Goal: Task Accomplishment & Management: Manage account settings

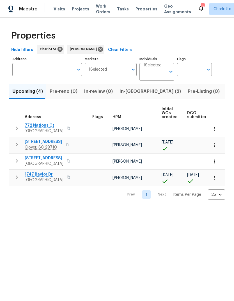
click at [217, 163] on button "button" at bounding box center [214, 161] width 12 height 12
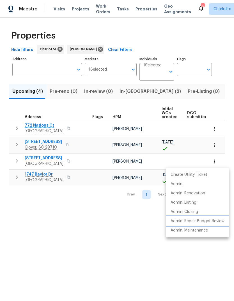
click at [215, 221] on p "Admin: Repair Budget Review" at bounding box center [198, 221] width 54 height 6
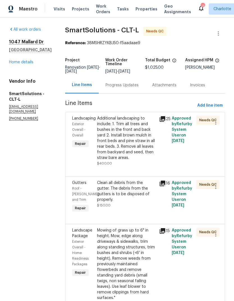
click at [122, 93] on div "Progress Updates" at bounding box center [122, 85] width 47 height 17
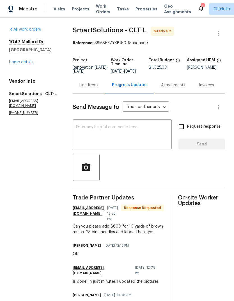
click at [92, 93] on div "Line Items" at bounding box center [89, 85] width 33 height 17
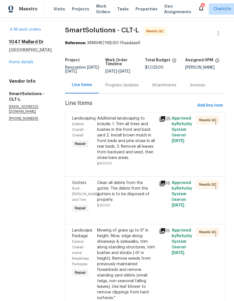
click at [165, 122] on icon at bounding box center [163, 119] width 6 height 6
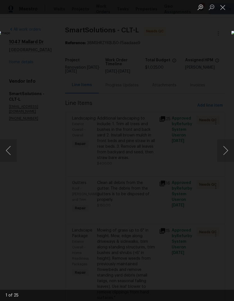
click at [229, 150] on button "Next image" at bounding box center [225, 150] width 17 height 22
click at [226, 148] on button "Next image" at bounding box center [225, 150] width 17 height 22
click at [226, 150] on button "Next image" at bounding box center [225, 150] width 17 height 22
click at [224, 149] on button "Next image" at bounding box center [225, 150] width 17 height 22
click at [227, 151] on button "Next image" at bounding box center [225, 150] width 17 height 22
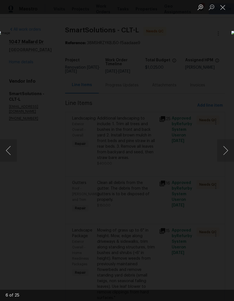
click at [228, 151] on button "Next image" at bounding box center [225, 150] width 17 height 22
click at [227, 150] on button "Next image" at bounding box center [225, 150] width 17 height 22
click at [227, 149] on button "Next image" at bounding box center [225, 150] width 17 height 22
click at [228, 150] on button "Next image" at bounding box center [225, 150] width 17 height 22
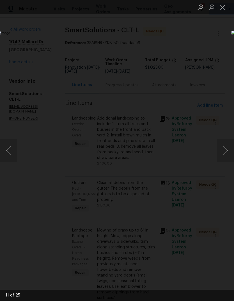
click at [227, 149] on button "Next image" at bounding box center [225, 150] width 17 height 22
click at [227, 148] on button "Next image" at bounding box center [225, 150] width 17 height 22
click at [226, 149] on button "Next image" at bounding box center [225, 150] width 17 height 22
click at [228, 150] on button "Next image" at bounding box center [225, 150] width 17 height 22
click at [227, 151] on button "Next image" at bounding box center [225, 150] width 17 height 22
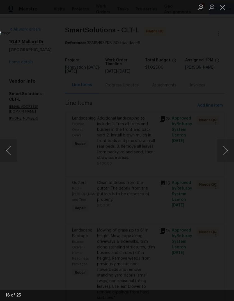
click at [227, 152] on button "Next image" at bounding box center [225, 150] width 17 height 22
click at [226, 151] on button "Next image" at bounding box center [225, 150] width 17 height 22
click at [227, 151] on button "Next image" at bounding box center [225, 150] width 17 height 22
click at [228, 151] on button "Next image" at bounding box center [225, 150] width 17 height 22
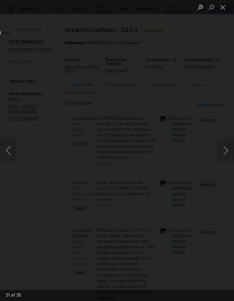
click at [230, 151] on button "Next image" at bounding box center [225, 150] width 17 height 22
click at [231, 151] on button "Next image" at bounding box center [225, 150] width 17 height 22
click at [231, 150] on button "Next image" at bounding box center [225, 150] width 17 height 22
click at [230, 151] on button "Next image" at bounding box center [225, 150] width 17 height 22
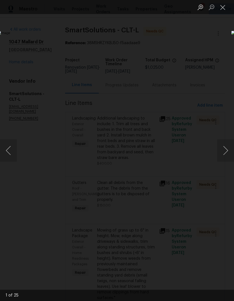
click at [231, 149] on button "Next image" at bounding box center [225, 150] width 17 height 22
click at [232, 148] on button "Next image" at bounding box center [225, 150] width 17 height 22
click at [231, 148] on button "Next image" at bounding box center [225, 150] width 17 height 22
click at [231, 149] on button "Next image" at bounding box center [225, 150] width 17 height 22
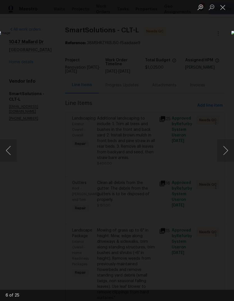
click at [13, 151] on button "Previous image" at bounding box center [8, 150] width 17 height 22
click at [220, 9] on button "Close lightbox" at bounding box center [222, 7] width 11 height 10
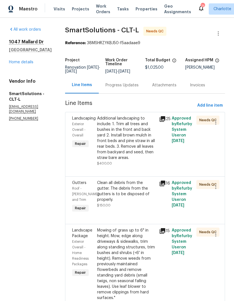
click at [129, 88] on div "Progress Updates" at bounding box center [122, 85] width 33 height 6
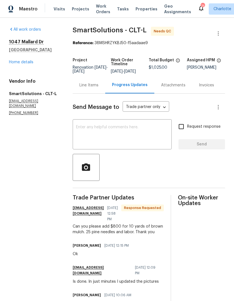
click at [91, 88] on div "Line Items" at bounding box center [88, 85] width 19 height 6
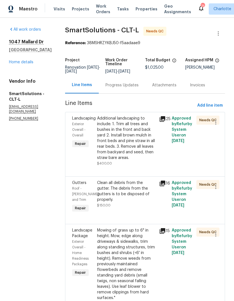
click at [86, 126] on span "Exterior Overall - Overall" at bounding box center [78, 129] width 13 height 15
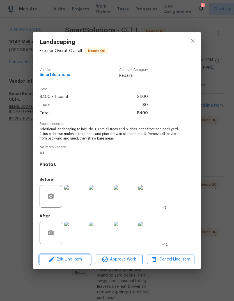
click at [67, 259] on span "Edit Line Item" at bounding box center [64, 259] width 47 height 7
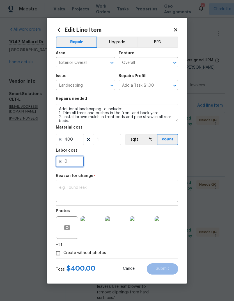
click at [79, 162] on input "0" at bounding box center [70, 161] width 28 height 11
type input "800"
click at [107, 186] on textarea at bounding box center [117, 191] width 116 height 12
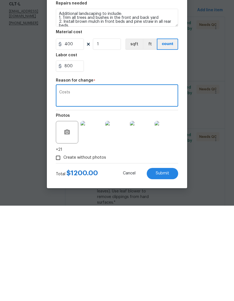
type textarea "Costs"
click at [64, 185] on textarea "Costs" at bounding box center [117, 191] width 116 height 12
click at [65, 185] on textarea at bounding box center [117, 191] width 116 height 12
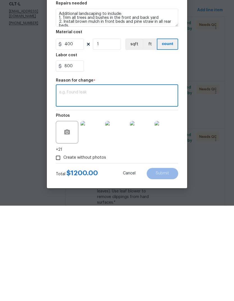
click at [65, 185] on textarea at bounding box center [117, 191] width 116 height 12
paste textarea "Pressure wash home, driveway, walkways and patio. Use surface washer on all sol…"
type textarea "Pressure wash home, driveway, walkways and patio. Use surface washer on all sol…"
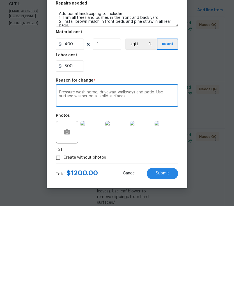
click at [63, 185] on textarea "Pressure wash home, driveway, walkways and patio. Use surface washer on all sol…" at bounding box center [117, 191] width 116 height 12
click at [60, 185] on textarea "Pressure wash home, driveway, walkways and patio. Use surface washer on all sol…" at bounding box center [117, 191] width 116 height 12
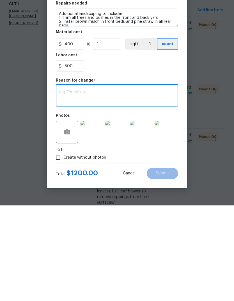
click at [61, 185] on textarea at bounding box center [117, 191] width 116 height 12
paste textarea "Can you please add $800 for 10 yards of brown mulch. 25 pine needles and labor.…"
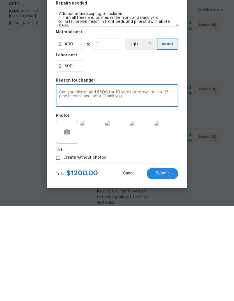
type textarea "Can you please add $800 for 10 yards of brown mulch. 25 pine needles and labor.…"
click at [166, 266] on span "Submit" at bounding box center [162, 268] width 13 height 4
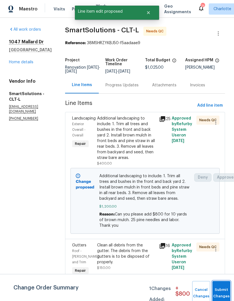
click at [221, 290] on button "Submit Changes" at bounding box center [222, 293] width 18 height 24
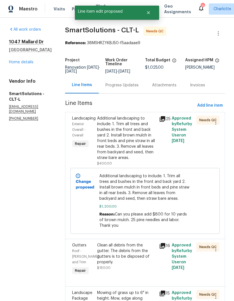
click at [123, 82] on div "Progress Updates" at bounding box center [122, 85] width 33 height 6
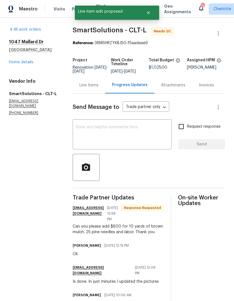
click at [100, 135] on textarea at bounding box center [122, 135] width 92 height 20
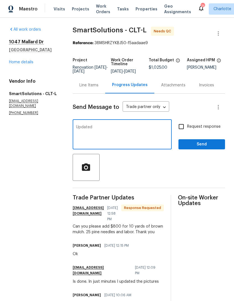
type textarea "Updated"
click at [210, 148] on span "Send" at bounding box center [202, 144] width 38 height 7
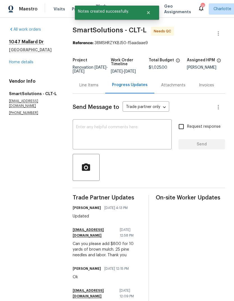
click at [23, 62] on link "Home details" at bounding box center [21, 62] width 24 height 4
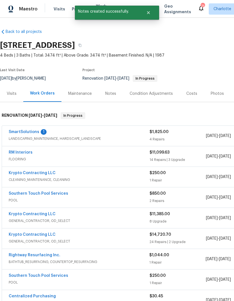
click at [25, 133] on link "SmartSolutions" at bounding box center [24, 132] width 31 height 4
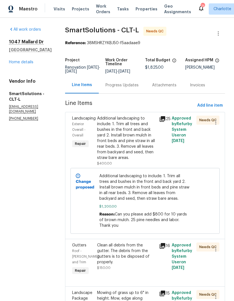
click at [120, 88] on div "Progress Updates" at bounding box center [122, 85] width 33 height 6
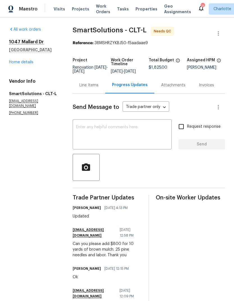
click at [88, 92] on div "Line Items" at bounding box center [89, 85] width 33 height 17
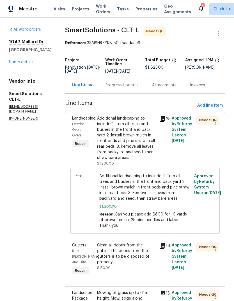
click at [26, 63] on link "Home details" at bounding box center [21, 62] width 24 height 4
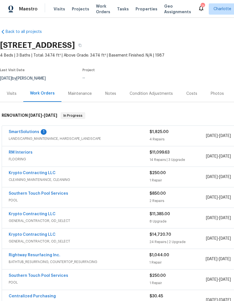
click at [22, 153] on link "RM Interiors" at bounding box center [21, 152] width 24 height 4
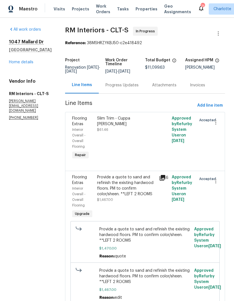
click at [121, 93] on div "Progress Updates" at bounding box center [122, 85] width 47 height 17
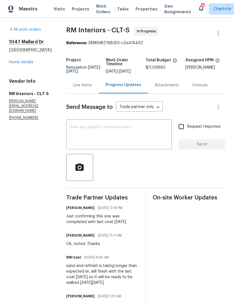
click at [23, 63] on link "Home details" at bounding box center [21, 62] width 24 height 4
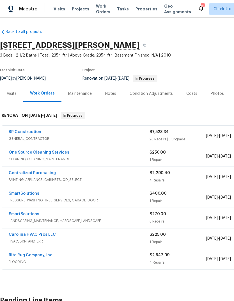
click at [37, 152] on link "One Source Cleaning Services" at bounding box center [39, 152] width 61 height 4
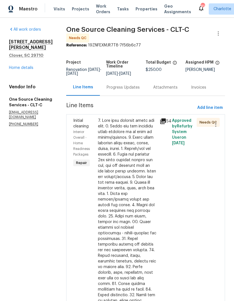
click at [78, 124] on span "Initial cleaning" at bounding box center [80, 124] width 15 height 10
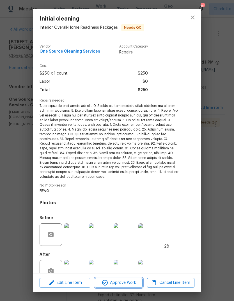
click at [127, 279] on span "Approve Work" at bounding box center [119, 282] width 44 height 7
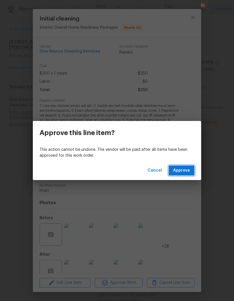
click at [183, 174] on button "Approve" at bounding box center [182, 170] width 26 height 10
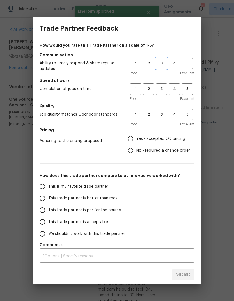
click at [160, 64] on span "3" at bounding box center [161, 63] width 10 height 6
click at [165, 85] on button "3" at bounding box center [162, 89] width 12 height 12
click at [167, 108] on h5 "Quality" at bounding box center [117, 106] width 155 height 6
click at [163, 116] on span "3" at bounding box center [161, 114] width 10 height 6
click at [130, 143] on input "Yes - accepted OD pricing" at bounding box center [131, 139] width 12 height 12
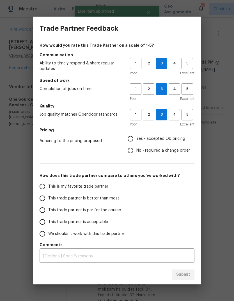
radio input "true"
click at [40, 210] on input "This trade partner is par for the course" at bounding box center [43, 210] width 12 height 12
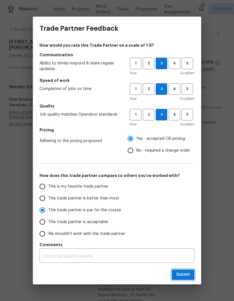
click at [186, 275] on span "Submit" at bounding box center [183, 274] width 14 height 7
radio input "true"
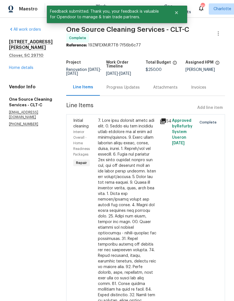
click at [22, 66] on link "Home details" at bounding box center [21, 68] width 24 height 4
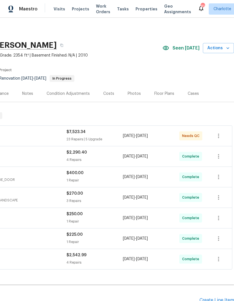
scroll to position [0, 83]
click at [219, 49] on span "Actions" at bounding box center [219, 48] width 22 height 7
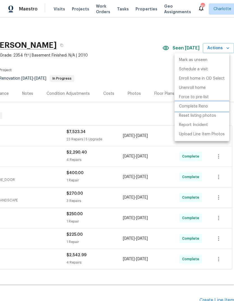
click at [204, 108] on p "Complete Reno" at bounding box center [193, 106] width 29 height 6
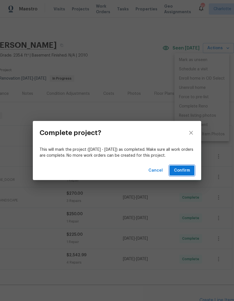
click at [186, 171] on span "Confirm" at bounding box center [182, 170] width 16 height 7
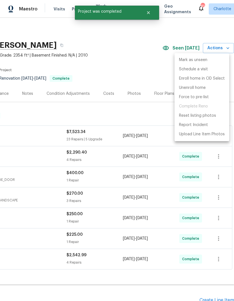
click at [123, 73] on div at bounding box center [117, 150] width 234 height 301
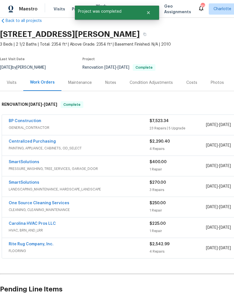
scroll to position [11, 0]
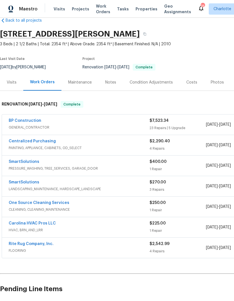
click at [19, 122] on link "BP Construction" at bounding box center [25, 121] width 33 height 4
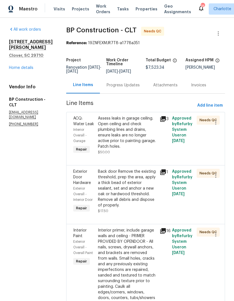
click at [80, 126] on div "ACQ: Water Leak" at bounding box center [83, 120] width 21 height 11
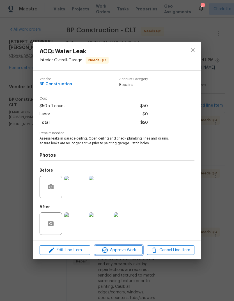
click at [123, 251] on span "Approve Work" at bounding box center [119, 249] width 44 height 7
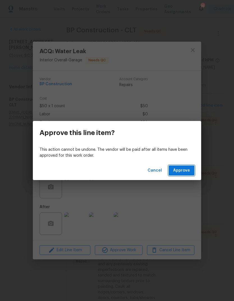
click at [180, 173] on span "Approve" at bounding box center [181, 170] width 17 height 7
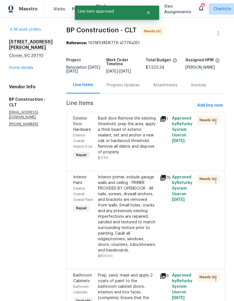
click at [76, 125] on span "Exterior Door Hardware" at bounding box center [82, 123] width 18 height 15
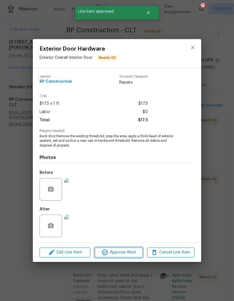
click at [128, 256] on button "Approve Work" at bounding box center [118, 252] width 47 height 10
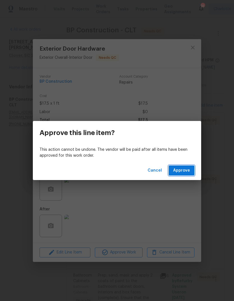
click at [185, 172] on span "Approve" at bounding box center [181, 170] width 17 height 7
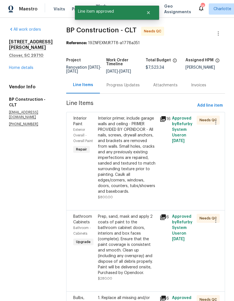
click at [75, 132] on div "Exterior Overall - Overall Paint" at bounding box center [83, 135] width 21 height 17
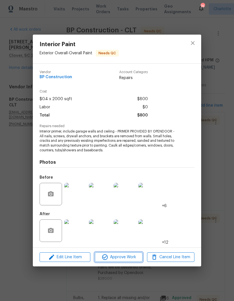
click at [120, 256] on span "Approve Work" at bounding box center [119, 256] width 44 height 7
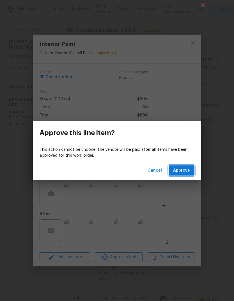
click at [184, 171] on span "Approve" at bounding box center [181, 170] width 17 height 7
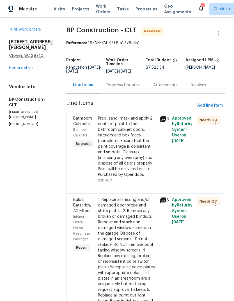
click at [75, 122] on span "Bathroom Cabinets" at bounding box center [82, 121] width 19 height 10
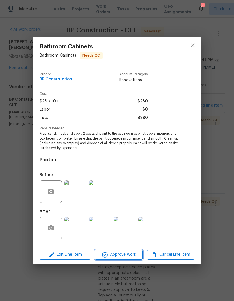
click at [122, 254] on span "Approve Work" at bounding box center [119, 254] width 44 height 7
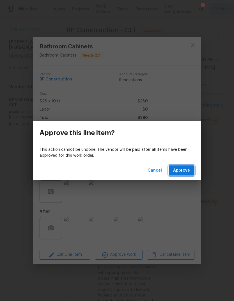
click at [185, 171] on span "Approve" at bounding box center [181, 170] width 17 height 7
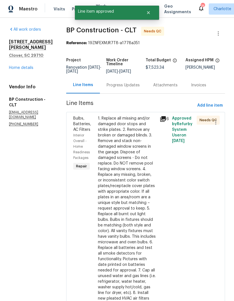
click at [77, 131] on span "Bulbs, Batteries, AC Filters" at bounding box center [82, 123] width 18 height 15
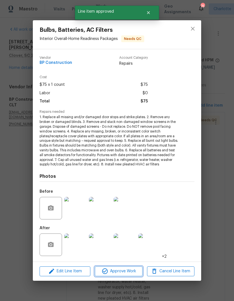
click at [125, 269] on span "Approve Work" at bounding box center [119, 270] width 44 height 7
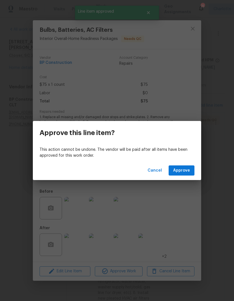
click at [187, 168] on span "Approve" at bounding box center [181, 170] width 17 height 7
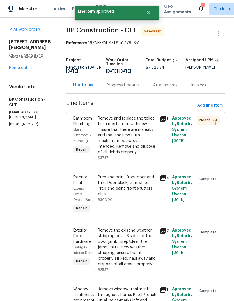
click at [80, 129] on div "Main Bathroom - Plumbing" at bounding box center [83, 135] width 21 height 17
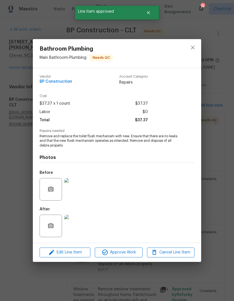
click at [79, 222] on img at bounding box center [75, 225] width 22 height 22
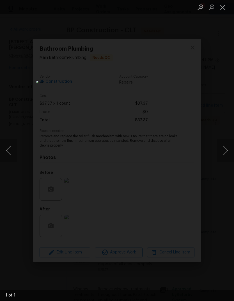
click at [221, 8] on button "Close lightbox" at bounding box center [222, 7] width 11 height 10
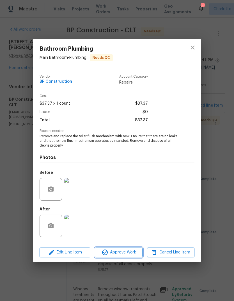
click at [124, 249] on span "Approve Work" at bounding box center [119, 252] width 44 height 7
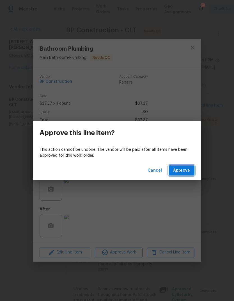
click at [183, 171] on span "Approve" at bounding box center [181, 170] width 17 height 7
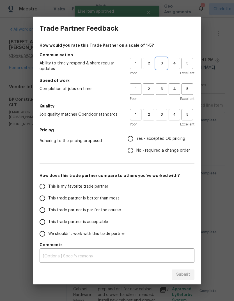
click at [162, 60] on button "3" at bounding box center [162, 64] width 12 height 12
click at [163, 87] on span "3" at bounding box center [161, 89] width 10 height 6
click at [164, 110] on button "3" at bounding box center [162, 115] width 12 height 12
click at [128, 139] on input "Yes - accepted OD pricing" at bounding box center [131, 139] width 12 height 12
radio input "true"
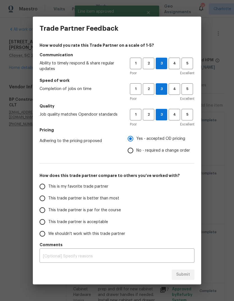
click at [44, 209] on input "This trade partner is par for the course" at bounding box center [43, 210] width 12 height 12
radio input "false"
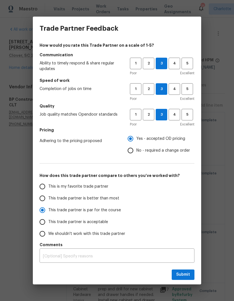
click at [42, 195] on input "This trade partner is better than most" at bounding box center [43, 198] width 12 height 12
click at [183, 277] on span "Submit" at bounding box center [183, 274] width 14 height 7
radio input "true"
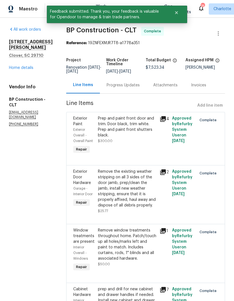
click at [25, 66] on link "Home details" at bounding box center [21, 68] width 24 height 4
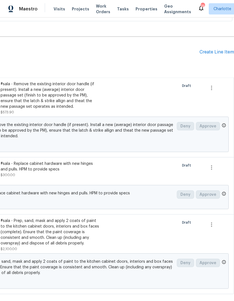
scroll to position [268, 83]
click at [212, 86] on icon "button" at bounding box center [211, 88] width 1 height 4
click at [217, 90] on li "Cancel" at bounding box center [216, 87] width 22 height 9
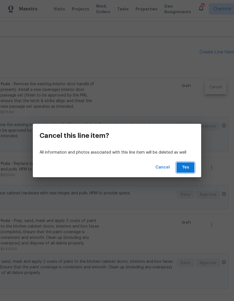
click at [188, 167] on span "Yes" at bounding box center [185, 167] width 9 height 7
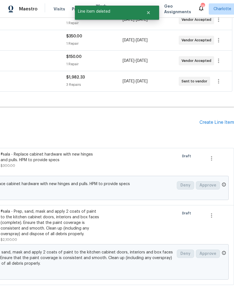
scroll to position [198, 83]
click at [212, 156] on icon "button" at bounding box center [211, 158] width 1 height 4
click at [219, 160] on li "Cancel" at bounding box center [216, 157] width 22 height 9
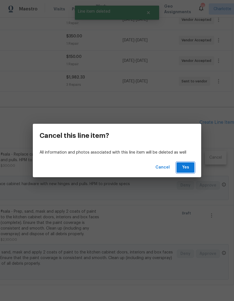
click at [188, 166] on span "Yes" at bounding box center [185, 167] width 9 height 7
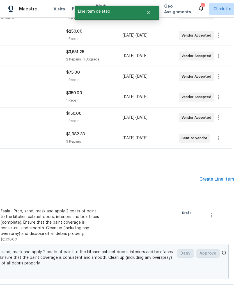
scroll to position [141, 83]
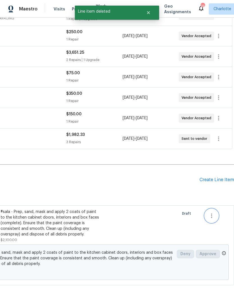
click at [213, 218] on button "button" at bounding box center [211, 215] width 13 height 13
click at [219, 215] on li "Cancel" at bounding box center [216, 214] width 22 height 9
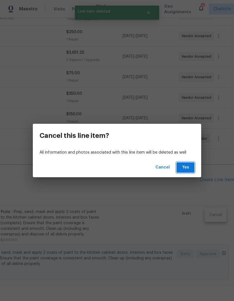
click at [187, 166] on span "Yes" at bounding box center [185, 167] width 9 height 7
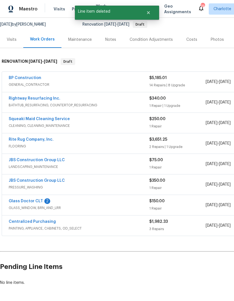
scroll to position [54, 0]
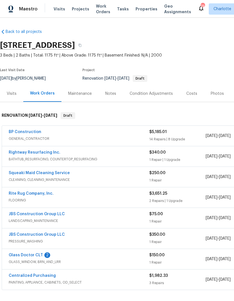
click at [39, 256] on link "Glass Doctor CLT" at bounding box center [26, 255] width 34 height 4
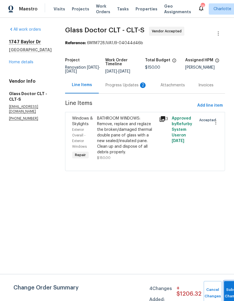
click at [227, 288] on button "Submit Changes" at bounding box center [233, 293] width 18 height 24
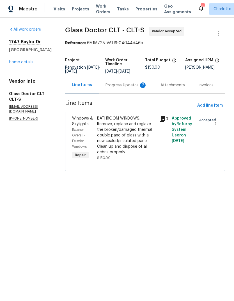
click at [120, 86] on div "Progress Updates 2" at bounding box center [127, 85] width 42 height 6
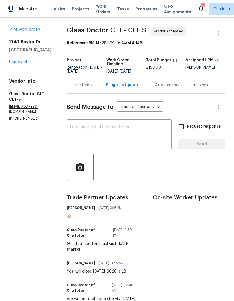
click at [20, 64] on link "Home details" at bounding box center [21, 62] width 24 height 4
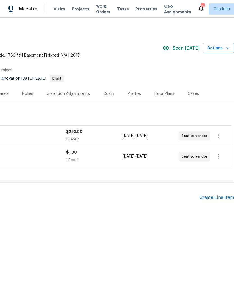
scroll to position [0, 83]
click at [217, 135] on icon "button" at bounding box center [218, 135] width 7 height 7
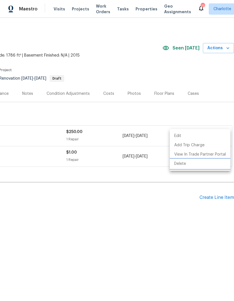
click at [190, 167] on li "Delete" at bounding box center [200, 163] width 61 height 9
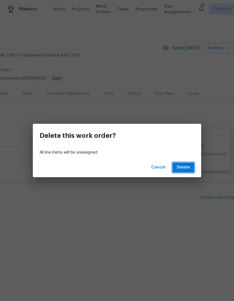
click at [188, 168] on span "Delete" at bounding box center [183, 167] width 13 height 7
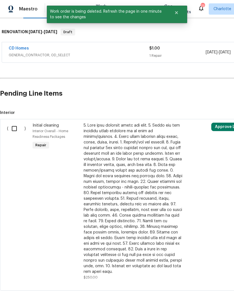
scroll to position [83, 0]
click at [12, 133] on input "checkbox" at bounding box center [16, 129] width 16 height 12
checkbox input "true"
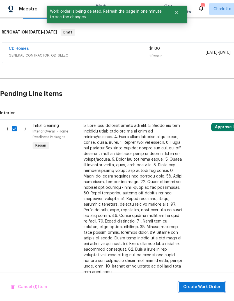
click at [201, 283] on button "Create Work Order" at bounding box center [202, 286] width 46 height 10
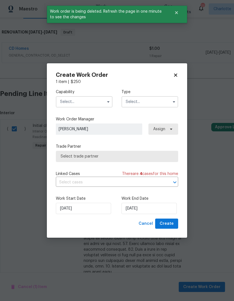
click at [94, 100] on input "text" at bounding box center [84, 101] width 57 height 11
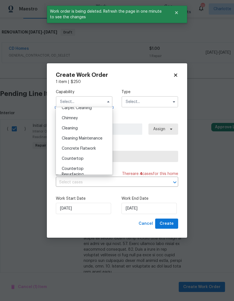
scroll to position [67, 0]
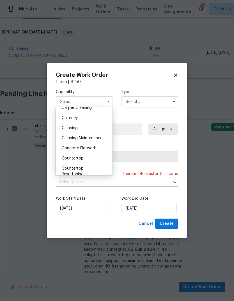
click at [97, 140] on span "Cleaning Maintenance" at bounding box center [82, 138] width 41 height 4
type input "Cleaning Maintenance"
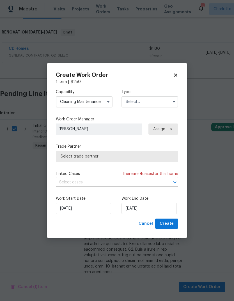
click at [160, 101] on input "text" at bounding box center [150, 101] width 57 height 11
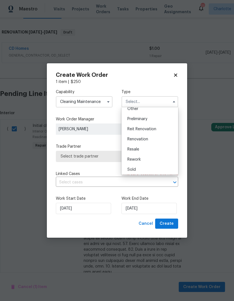
scroll to position [117, 0]
click at [159, 137] on div "Renovation" at bounding box center [150, 138] width 54 height 10
type input "Renovation"
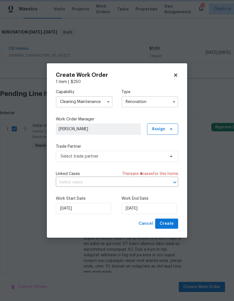
scroll to position [0, 0]
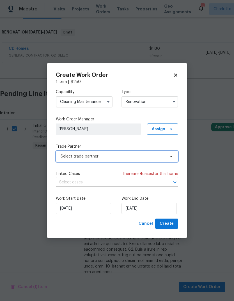
click at [163, 157] on span "Select trade partner" at bounding box center [113, 156] width 105 height 6
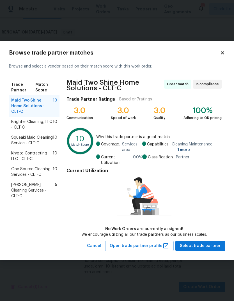
click at [16, 135] on span "Squeaki Maid Cleaning Service - CLT-C" at bounding box center [32, 140] width 42 height 11
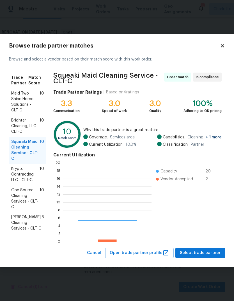
scroll to position [79, 88]
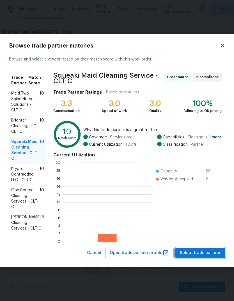
click at [213, 252] on span "Select trade partner" at bounding box center [200, 252] width 41 height 7
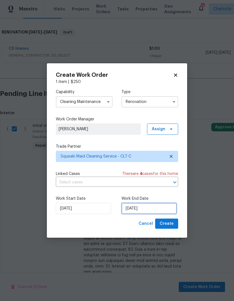
click at [153, 206] on input "[DATE]" at bounding box center [149, 208] width 55 height 11
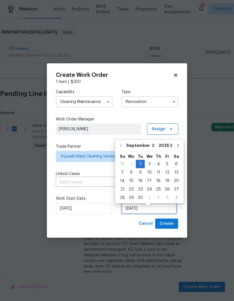
scroll to position [4, 0]
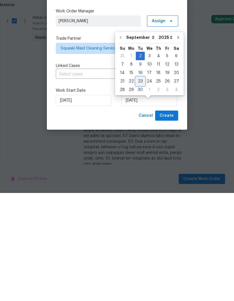
click at [140, 185] on div "23" at bounding box center [140, 189] width 9 height 8
type input "[DATE]"
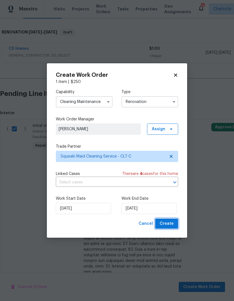
click at [172, 227] on span "Create" at bounding box center [167, 223] width 14 height 7
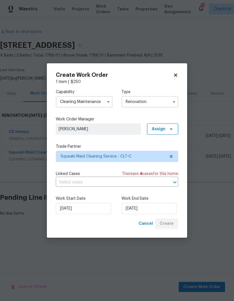
scroll to position [0, 0]
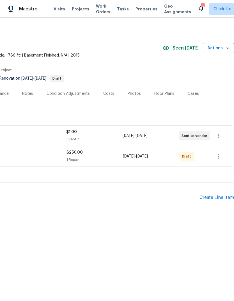
scroll to position [0, 83]
click at [218, 156] on icon "button" at bounding box center [218, 156] width 7 height 7
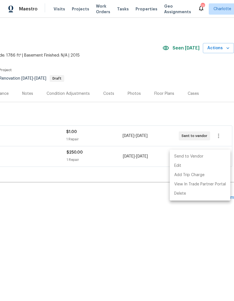
click at [202, 158] on li "Send to Vendor" at bounding box center [200, 156] width 61 height 9
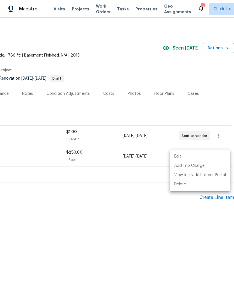
click at [191, 238] on div at bounding box center [117, 150] width 234 height 301
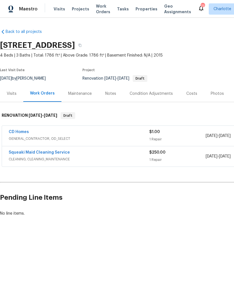
scroll to position [0, 0]
